Goal: Task Accomplishment & Management: Use online tool/utility

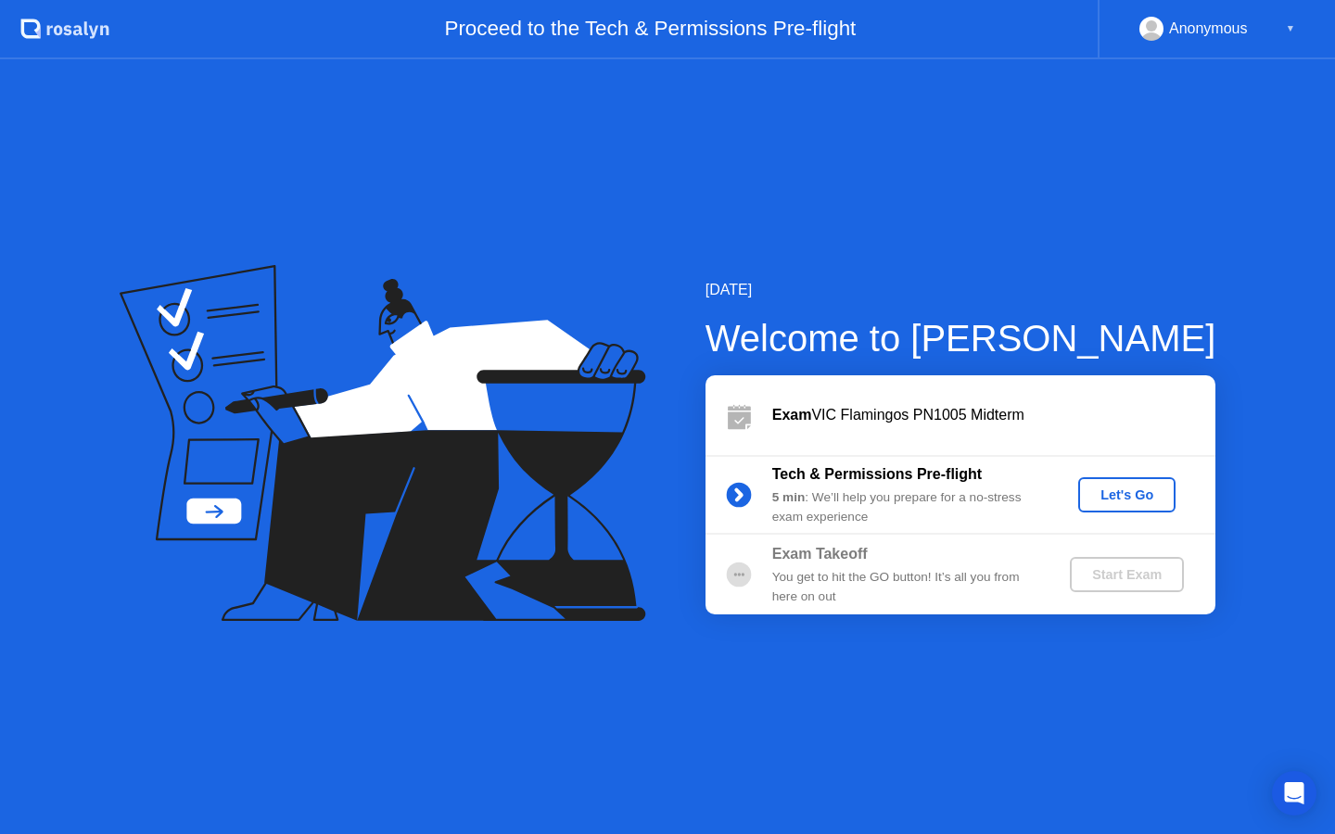
click at [1116, 495] on div "Let's Go" at bounding box center [1126, 495] width 82 height 15
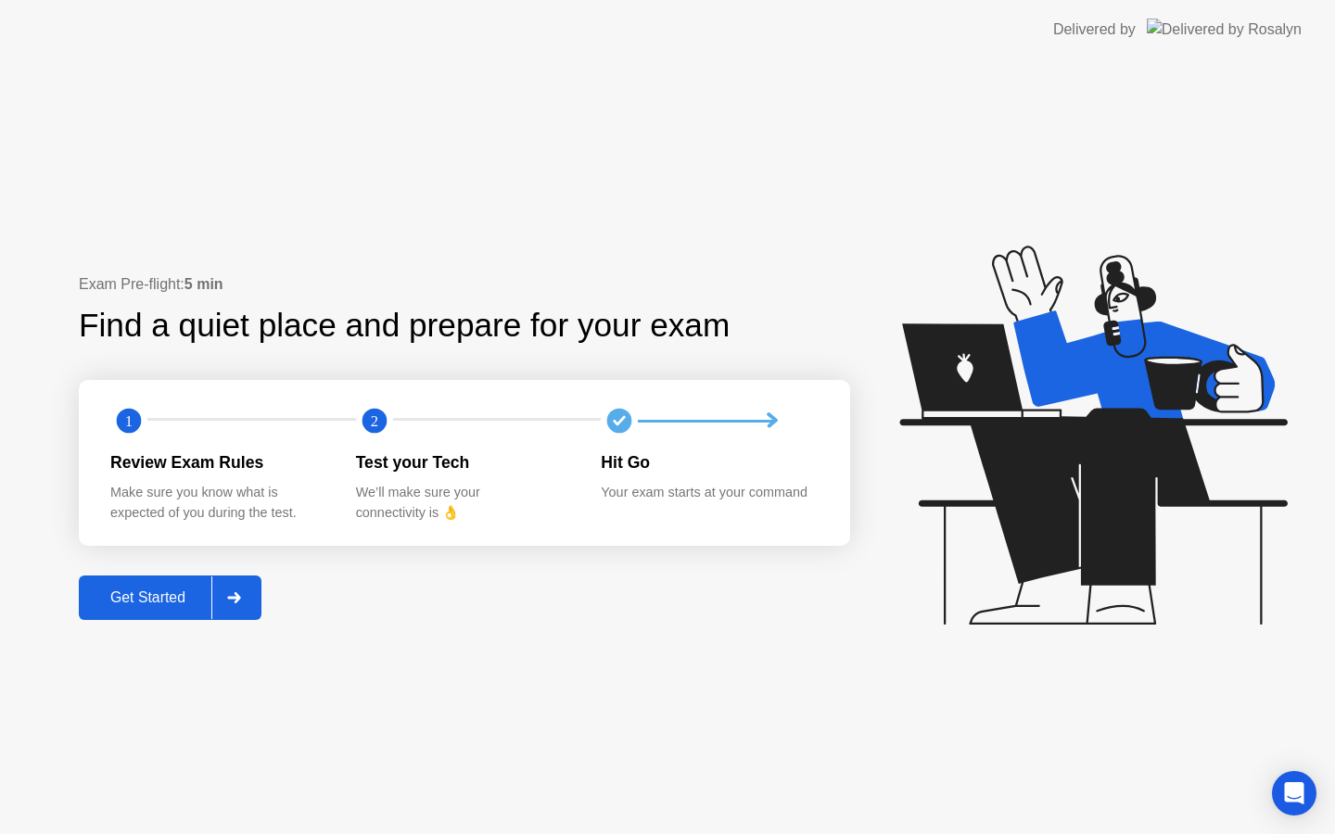
click at [136, 597] on div "Get Started" at bounding box center [147, 598] width 127 height 17
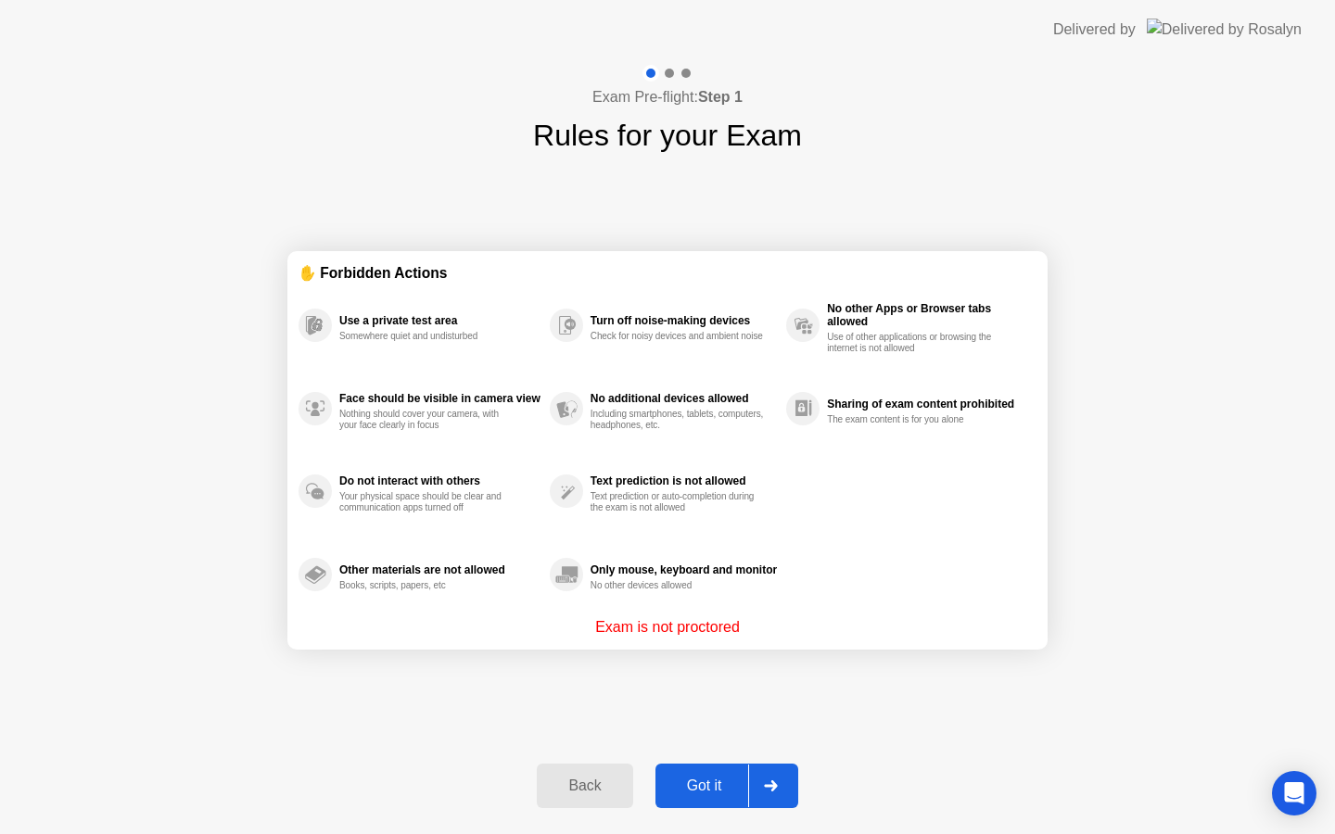
click at [731, 785] on div "Got it" at bounding box center [704, 786] width 87 height 17
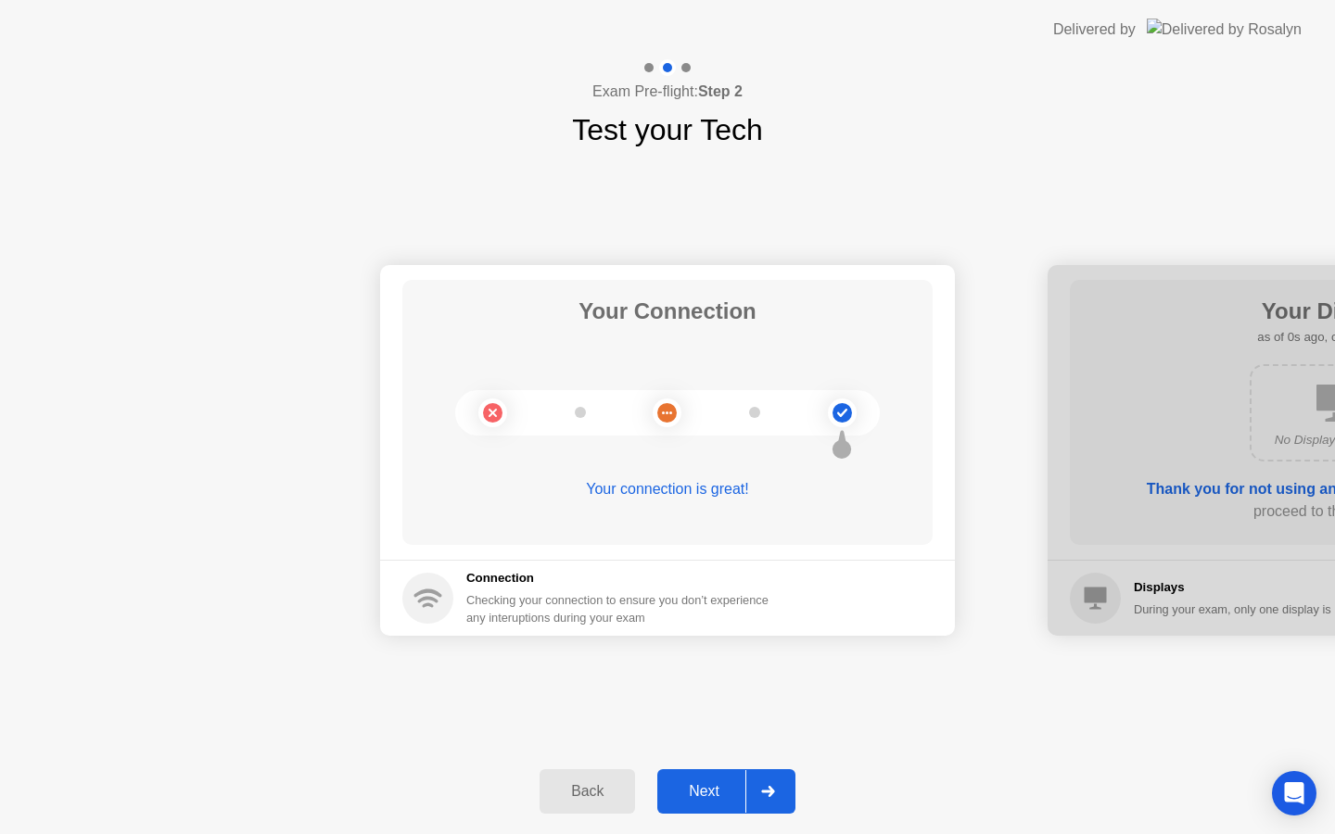
click at [730, 786] on div "Next" at bounding box center [704, 791] width 82 height 17
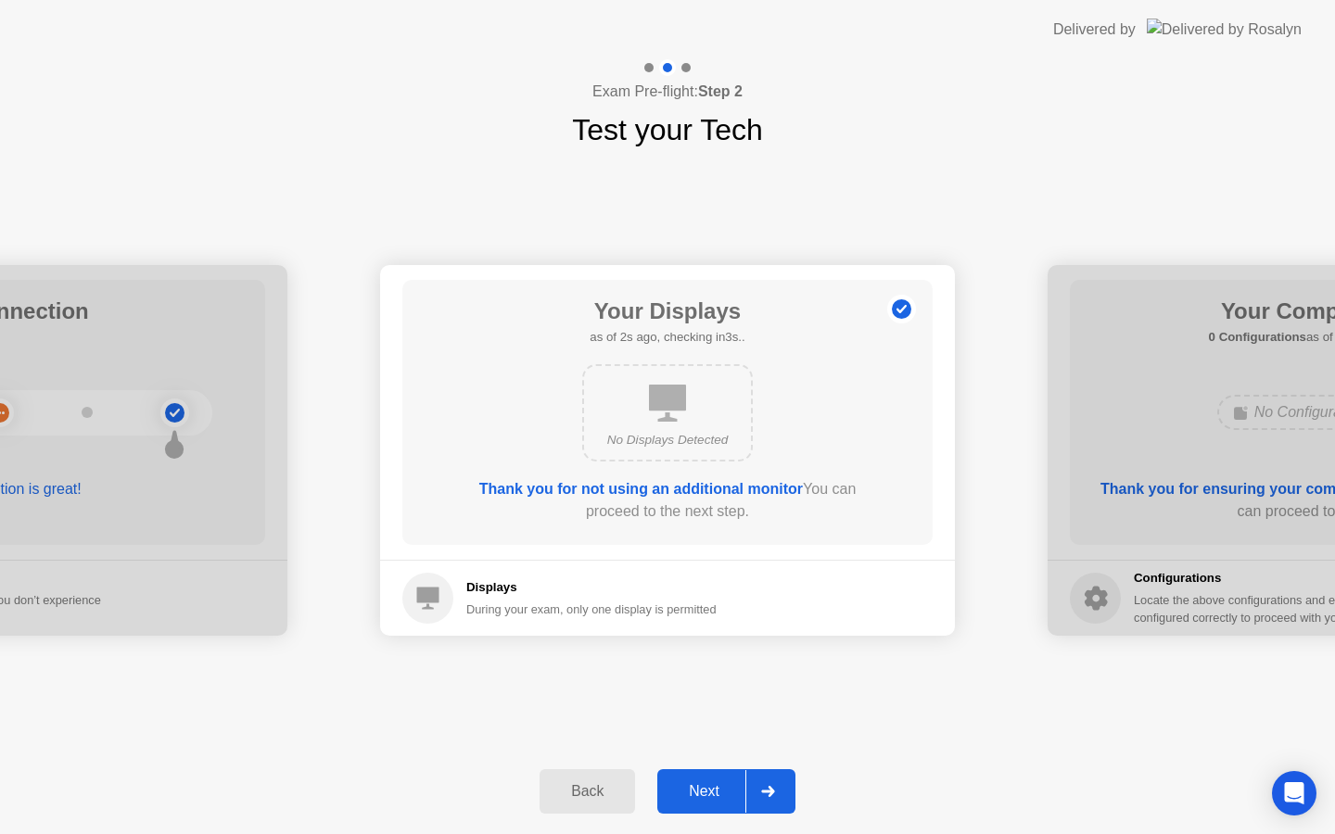
click at [718, 795] on div "Next" at bounding box center [704, 791] width 82 height 17
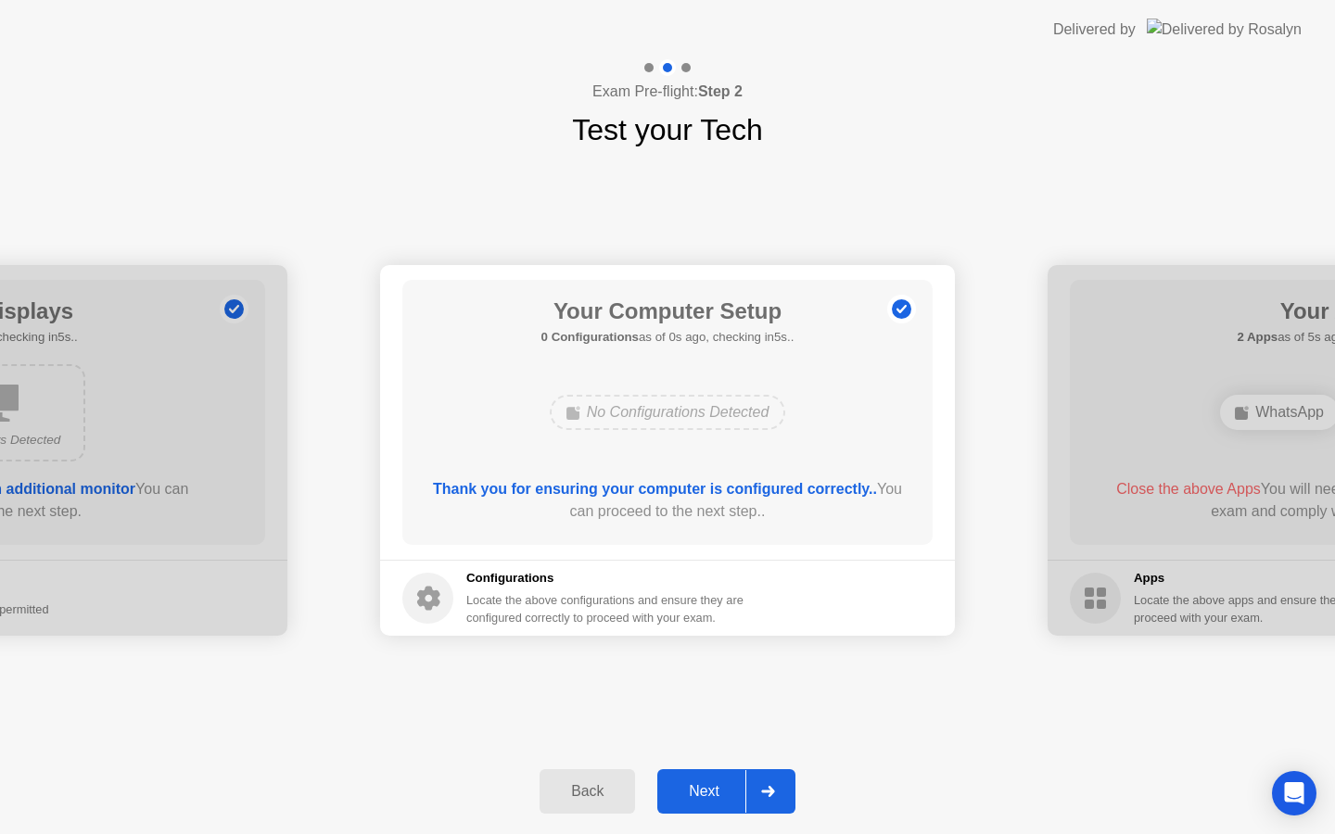
click at [718, 794] on div "Next" at bounding box center [704, 791] width 82 height 17
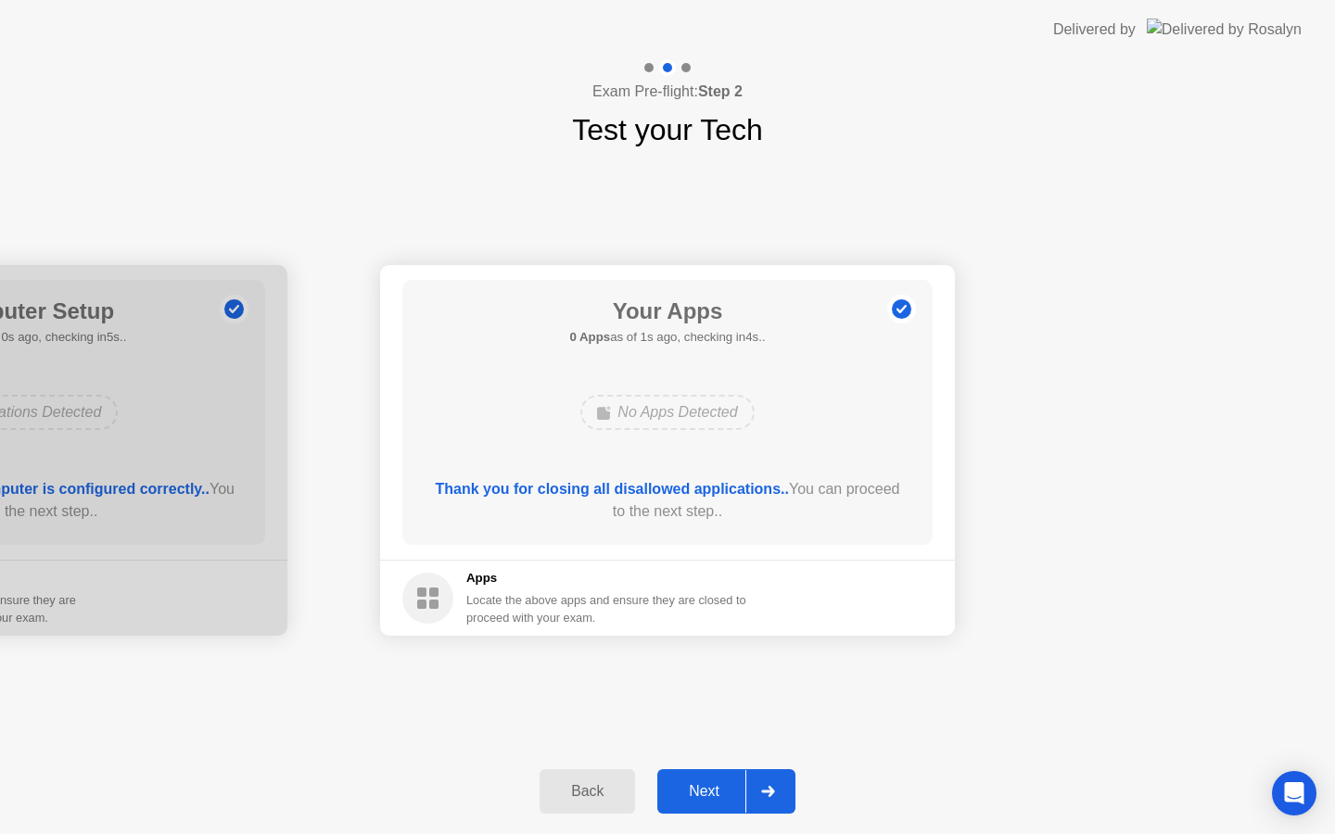
click at [719, 789] on div "Next" at bounding box center [704, 791] width 82 height 17
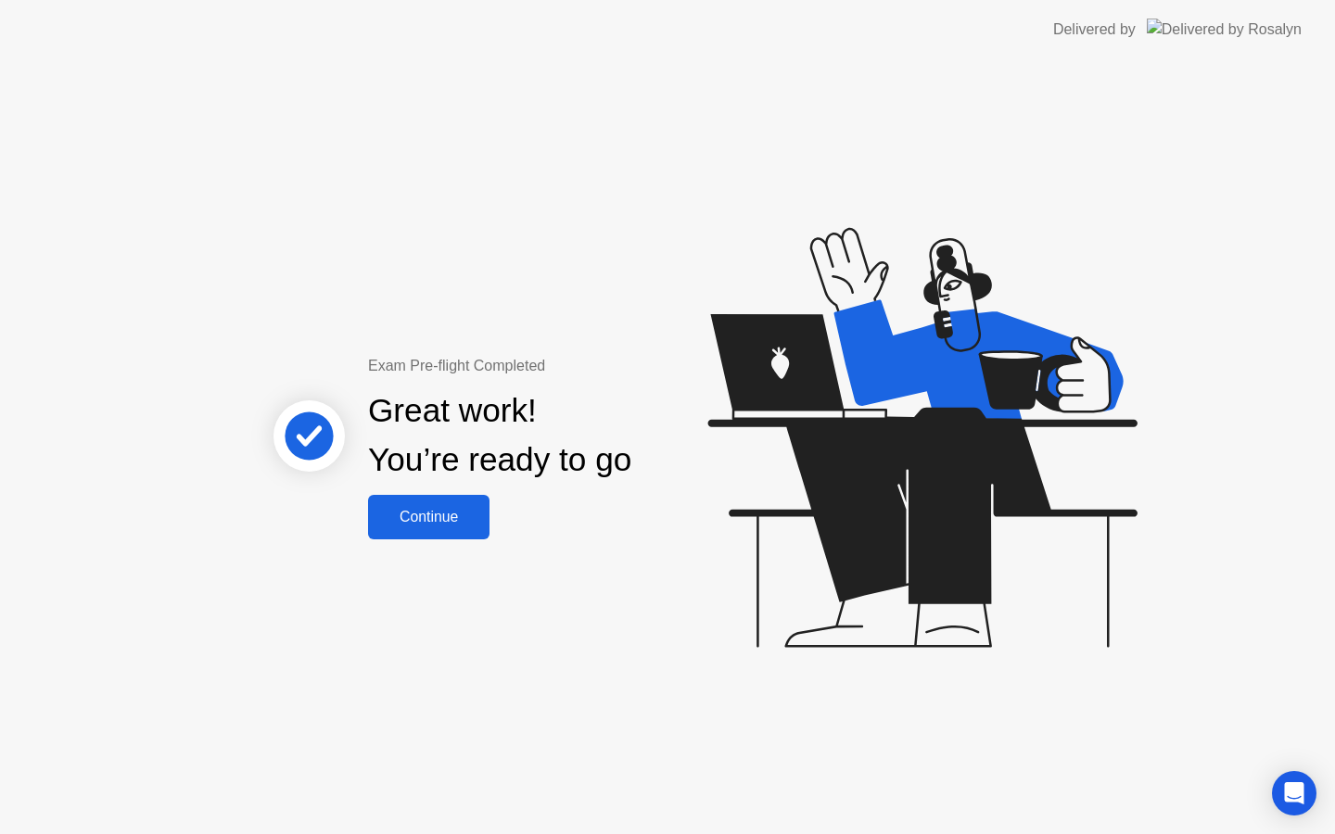
click at [440, 526] on div "Continue" at bounding box center [429, 517] width 110 height 17
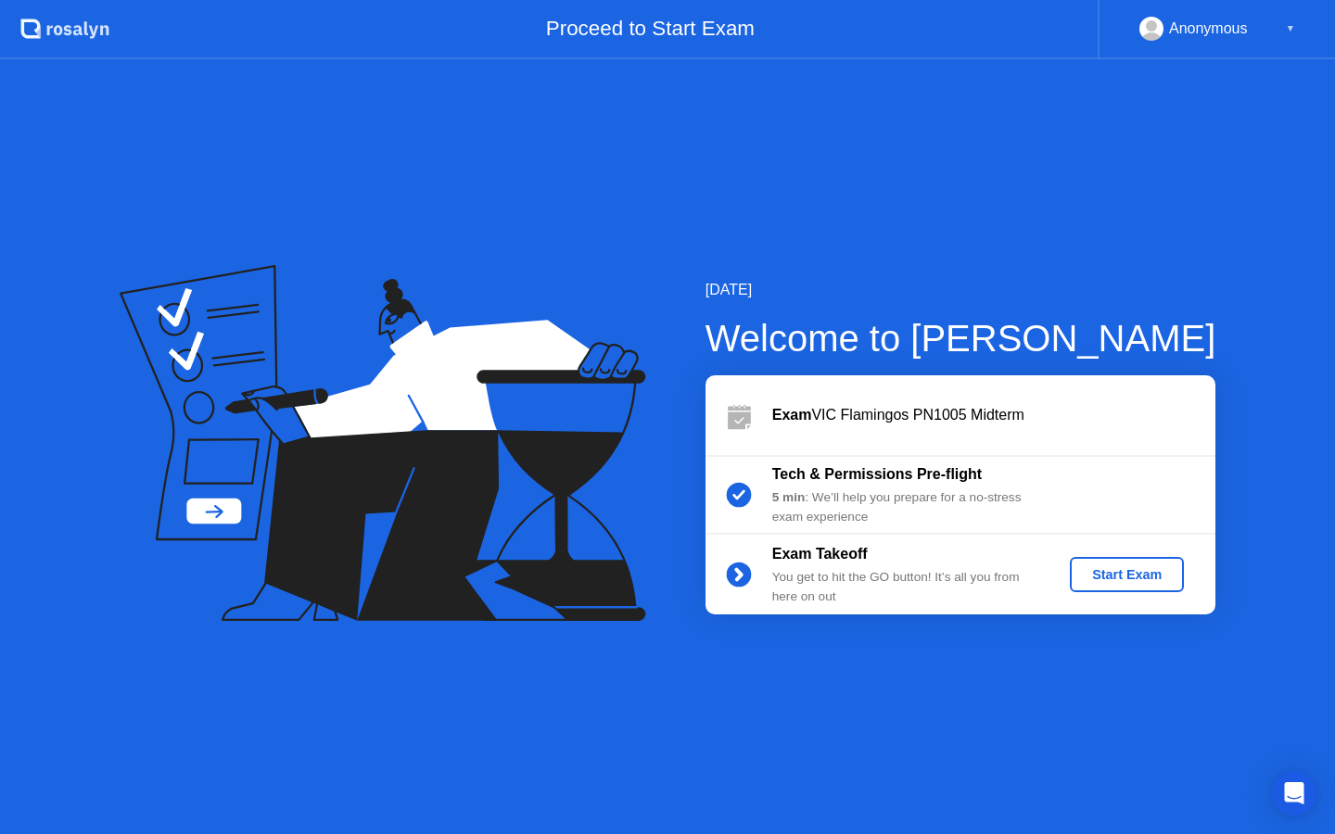
click at [1131, 573] on div "Start Exam" at bounding box center [1126, 574] width 99 height 15
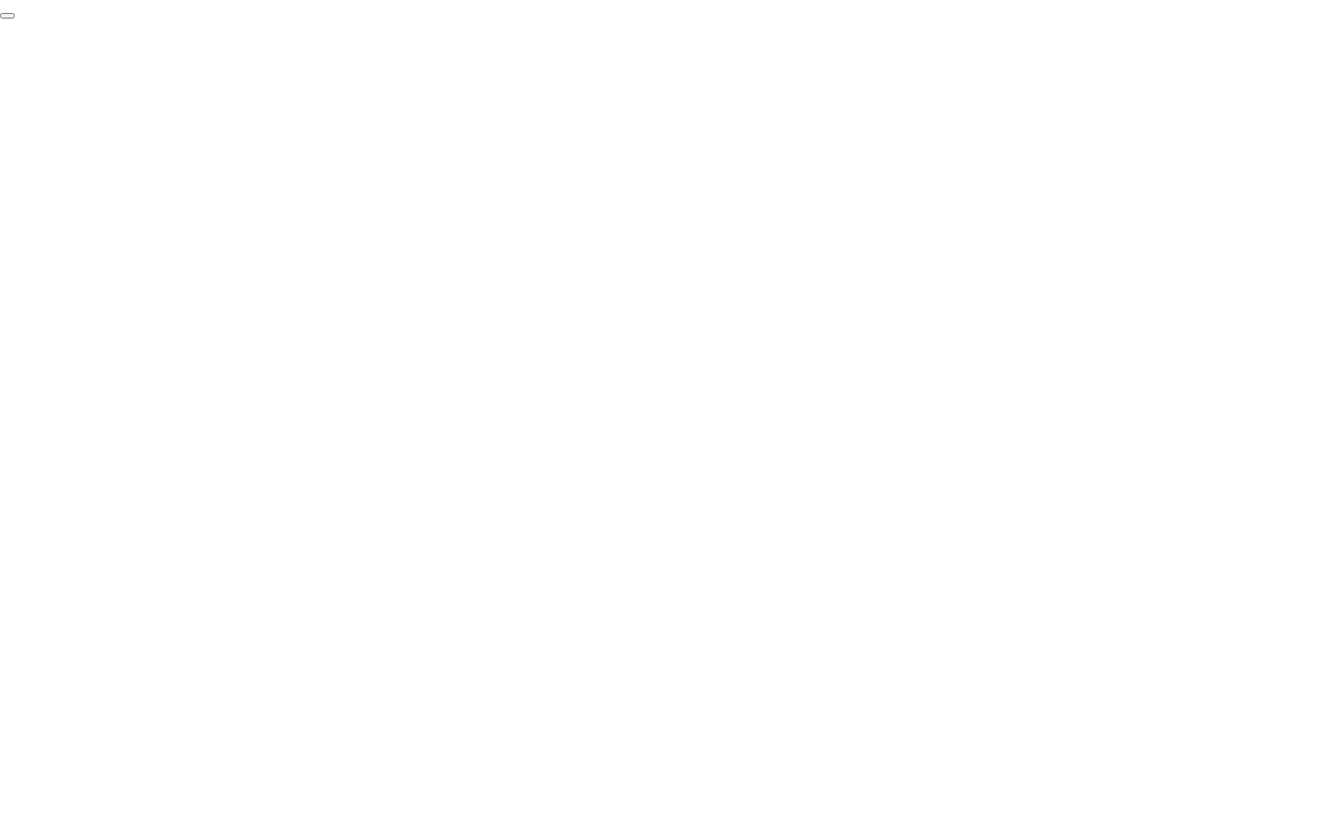
click div "End Proctoring Session"
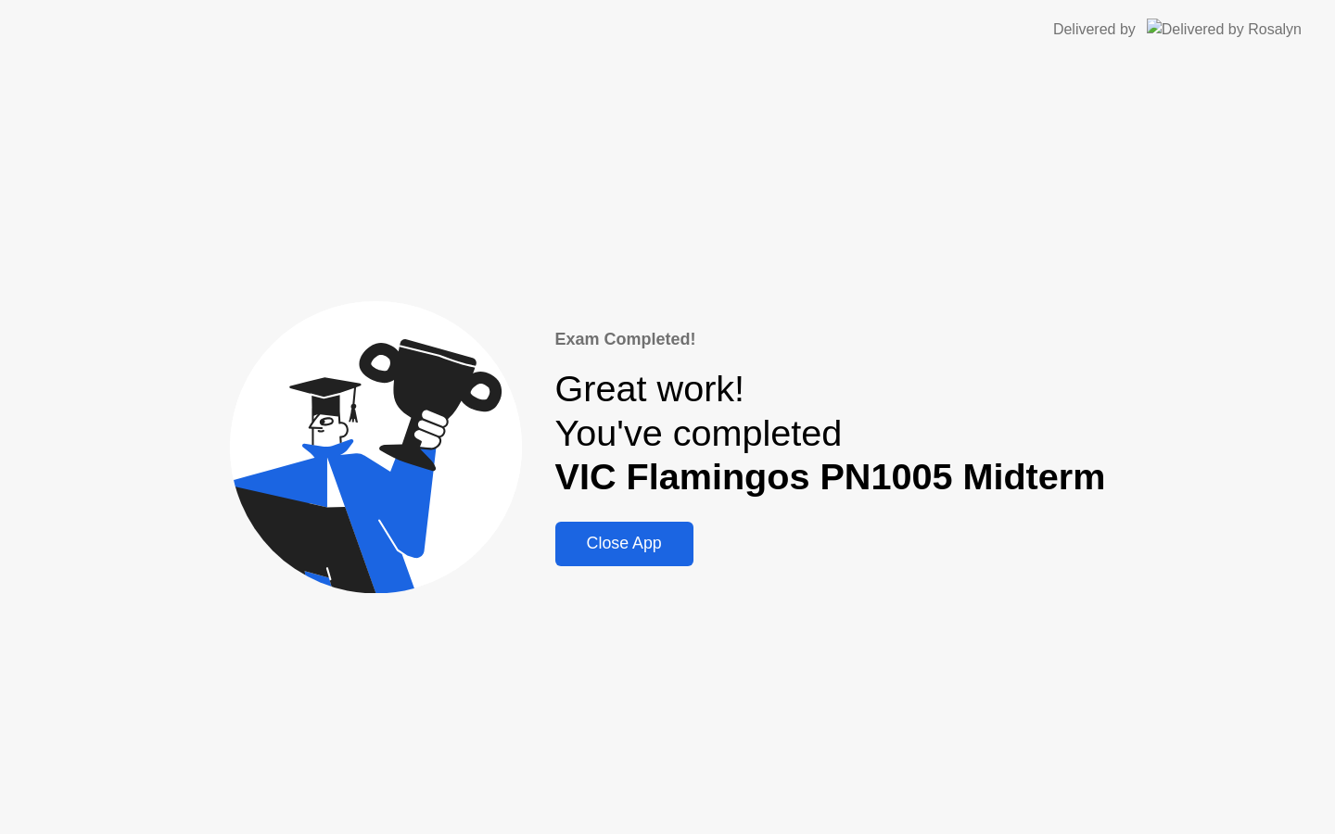
click at [671, 547] on div "Close App" at bounding box center [624, 543] width 127 height 19
